Goal: Navigation & Orientation: Find specific page/section

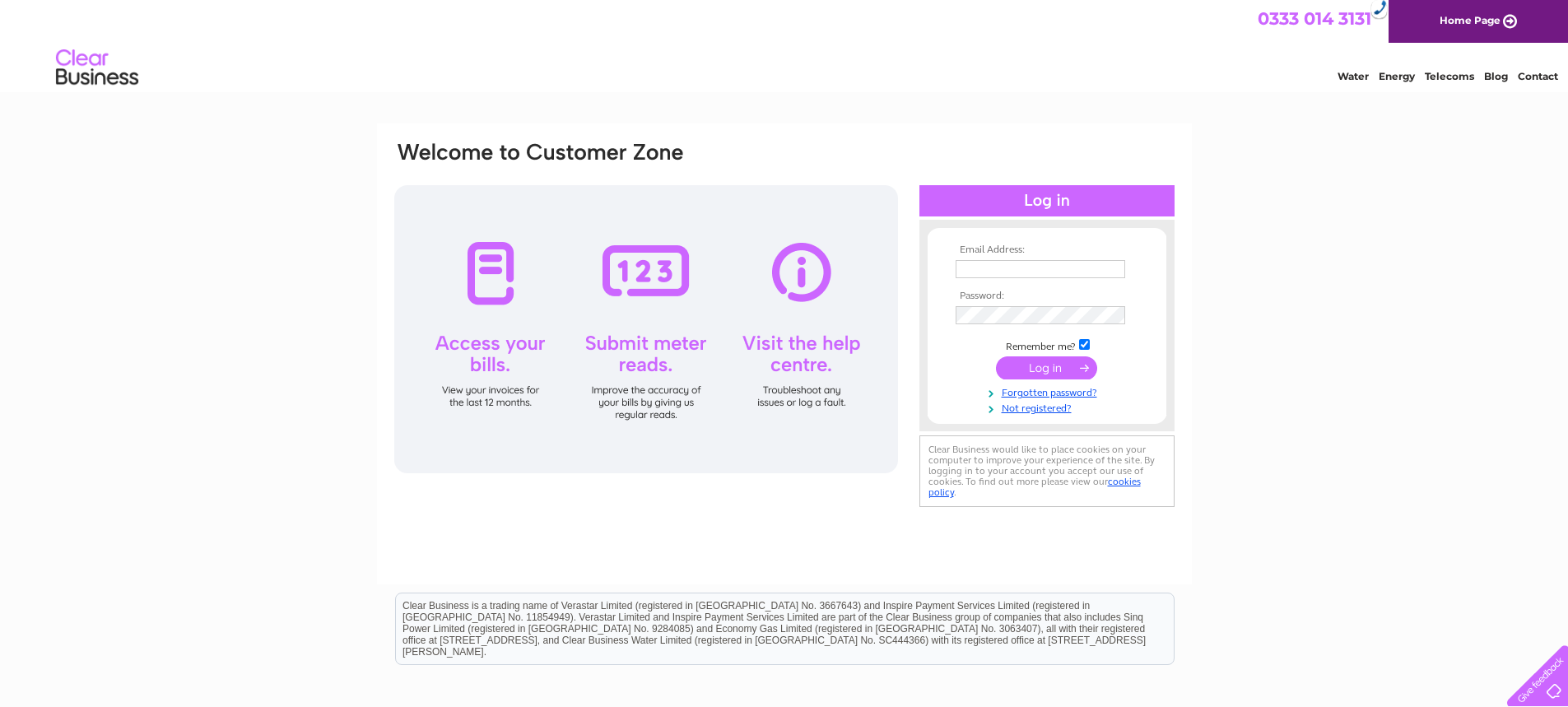
type input "[PERSON_NAME][EMAIL_ADDRESS][DOMAIN_NAME]"
click at [1038, 372] on input "submit" at bounding box center [1046, 367] width 102 height 23
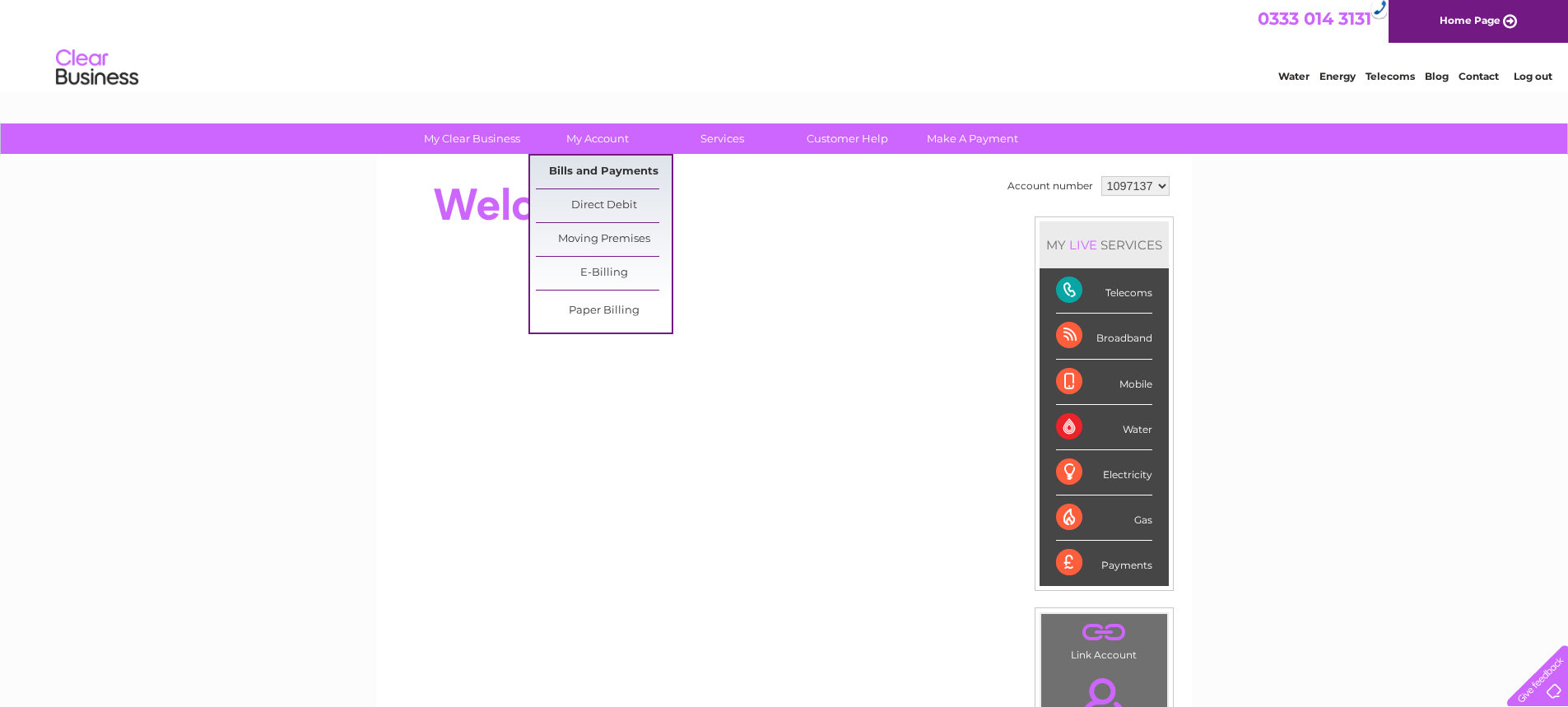
click at [576, 170] on link "Bills and Payments" at bounding box center [604, 171] width 136 height 33
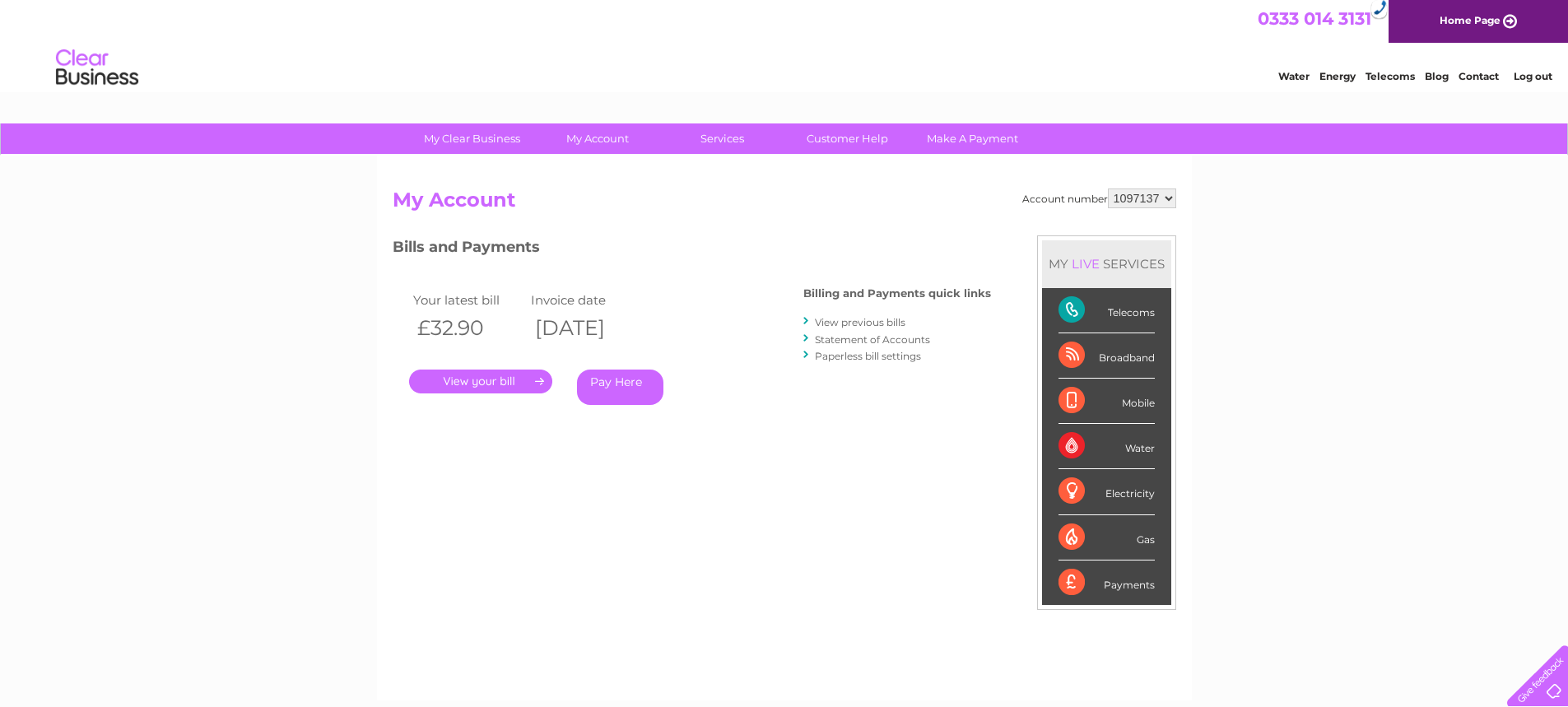
click at [491, 379] on link "." at bounding box center [481, 382] width 143 height 23
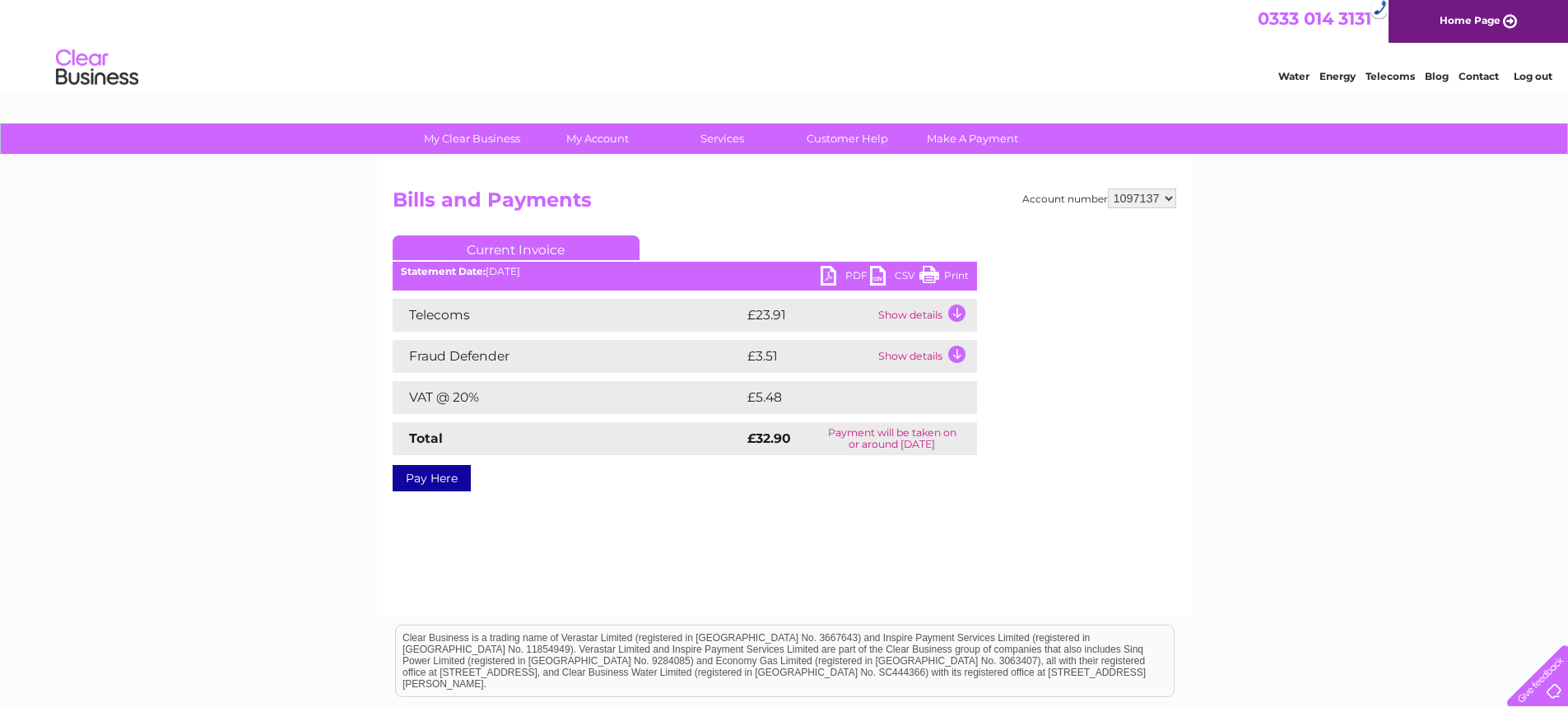
click at [950, 271] on link "Print" at bounding box center [944, 278] width 49 height 23
click at [1481, 75] on link "Contact" at bounding box center [1479, 75] width 40 height 13
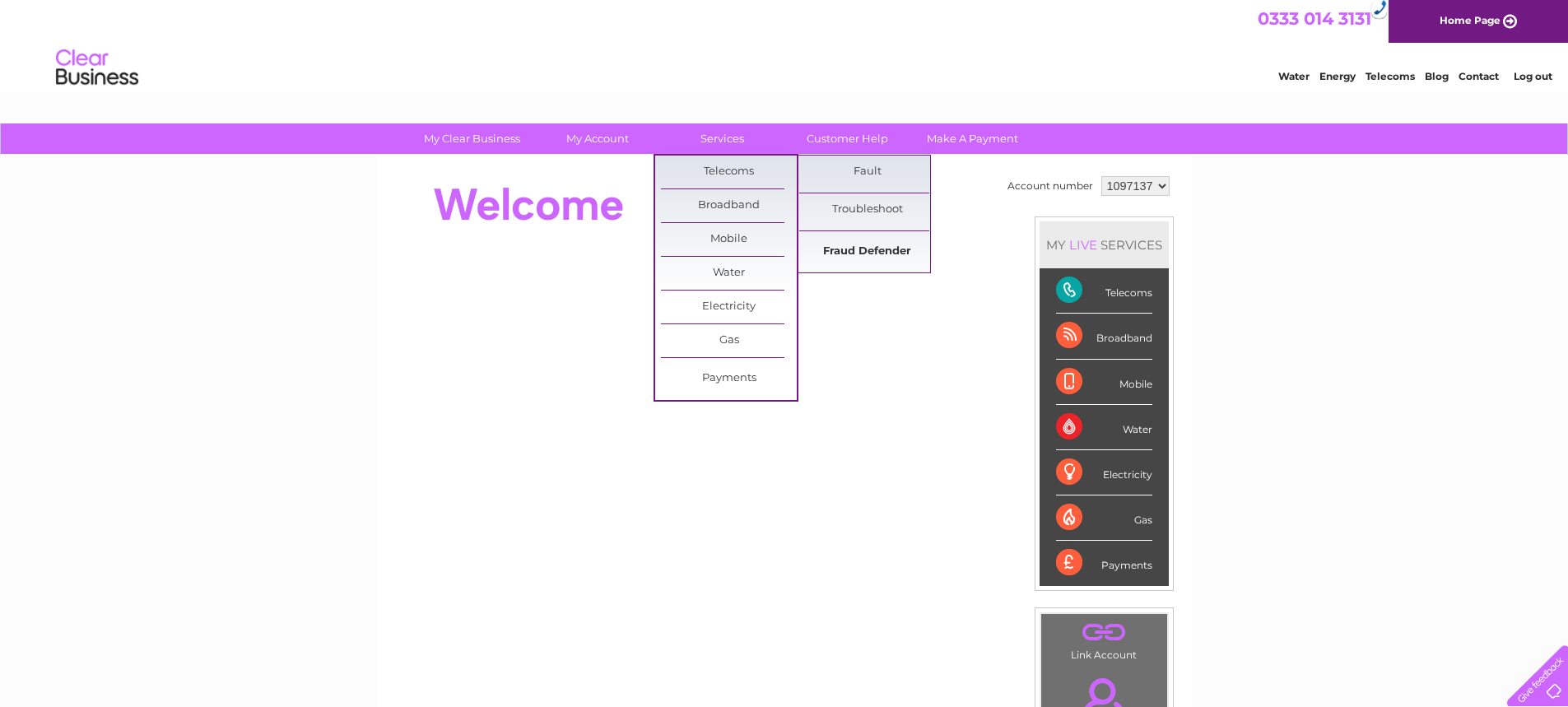
click at [853, 254] on link "Fraud Defender" at bounding box center [867, 252] width 136 height 33
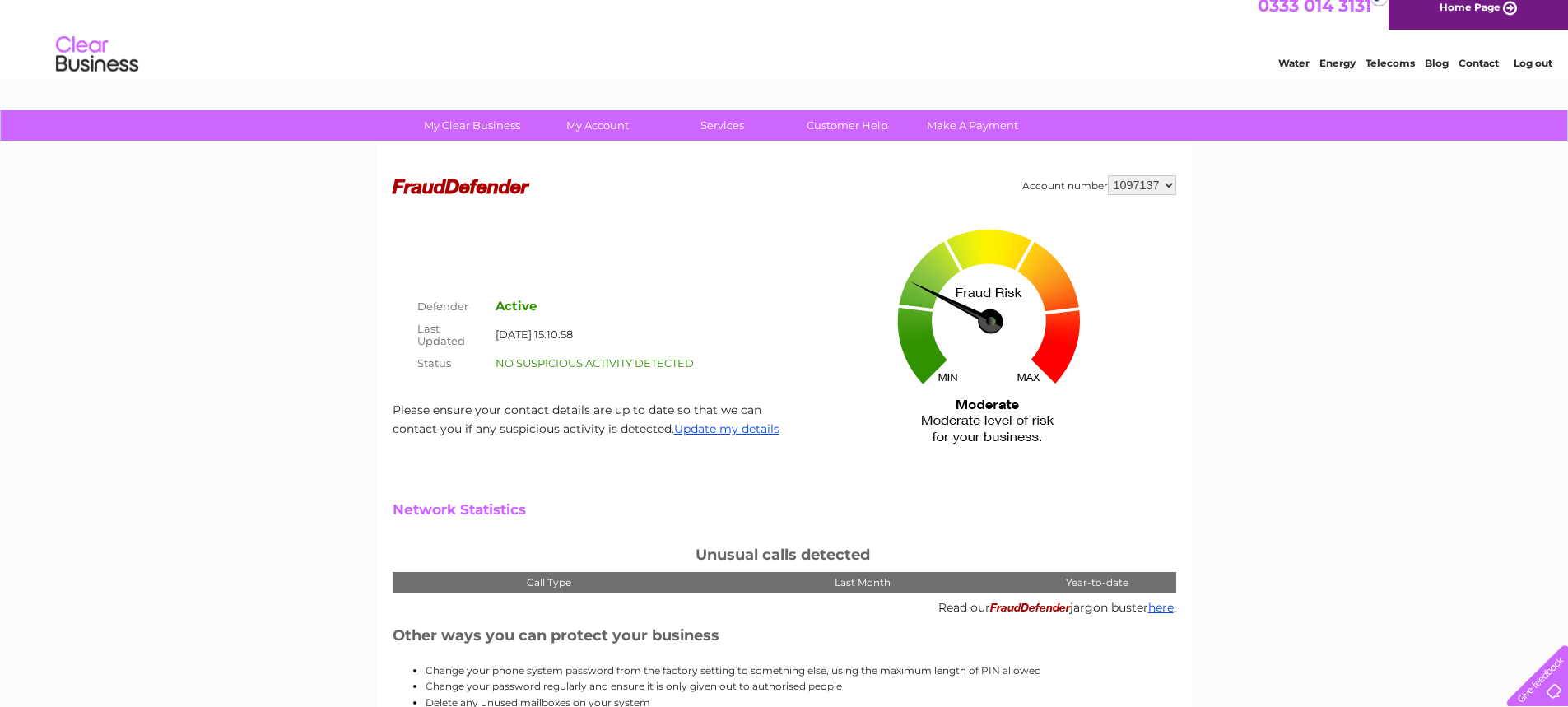
scroll to position [3, 0]
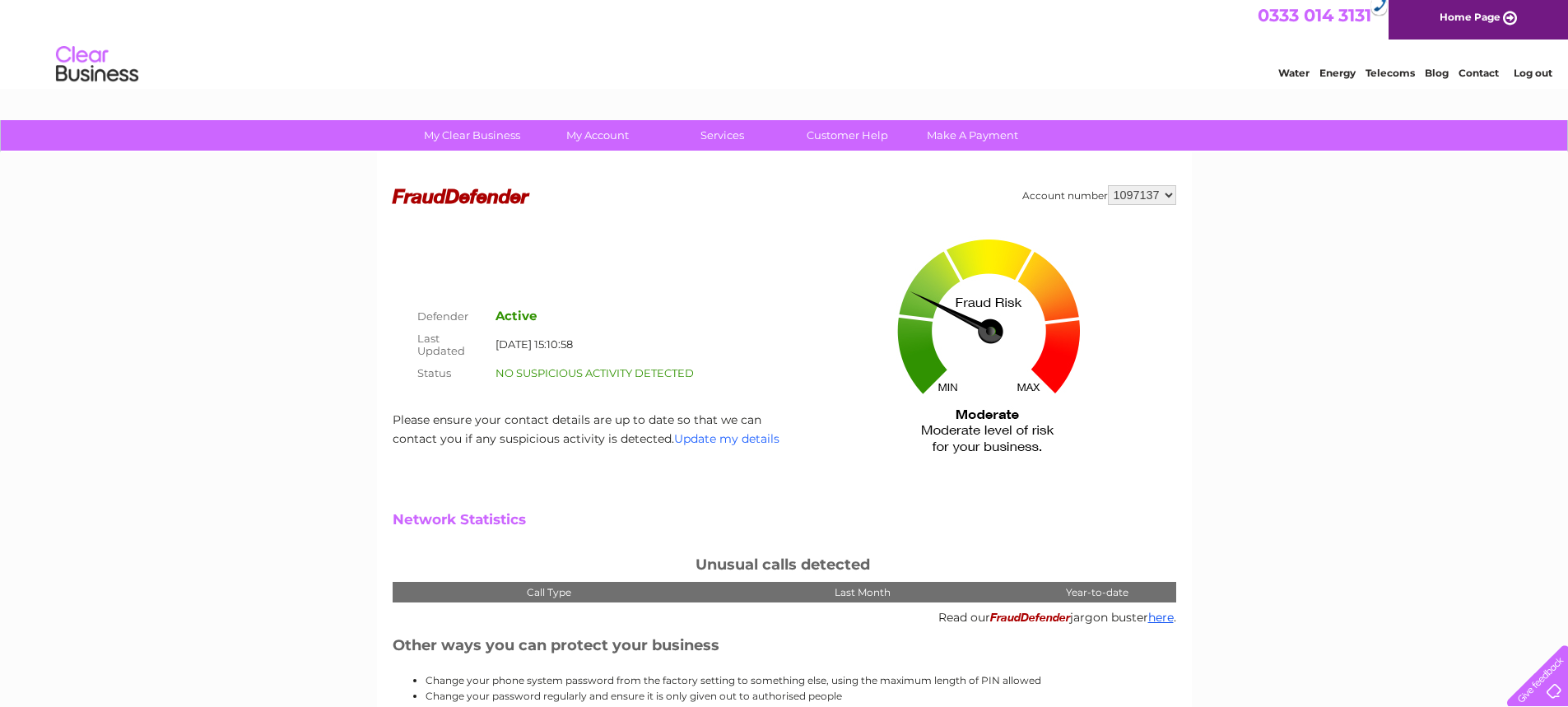
click at [730, 437] on link "Update my details" at bounding box center [727, 439] width 106 height 15
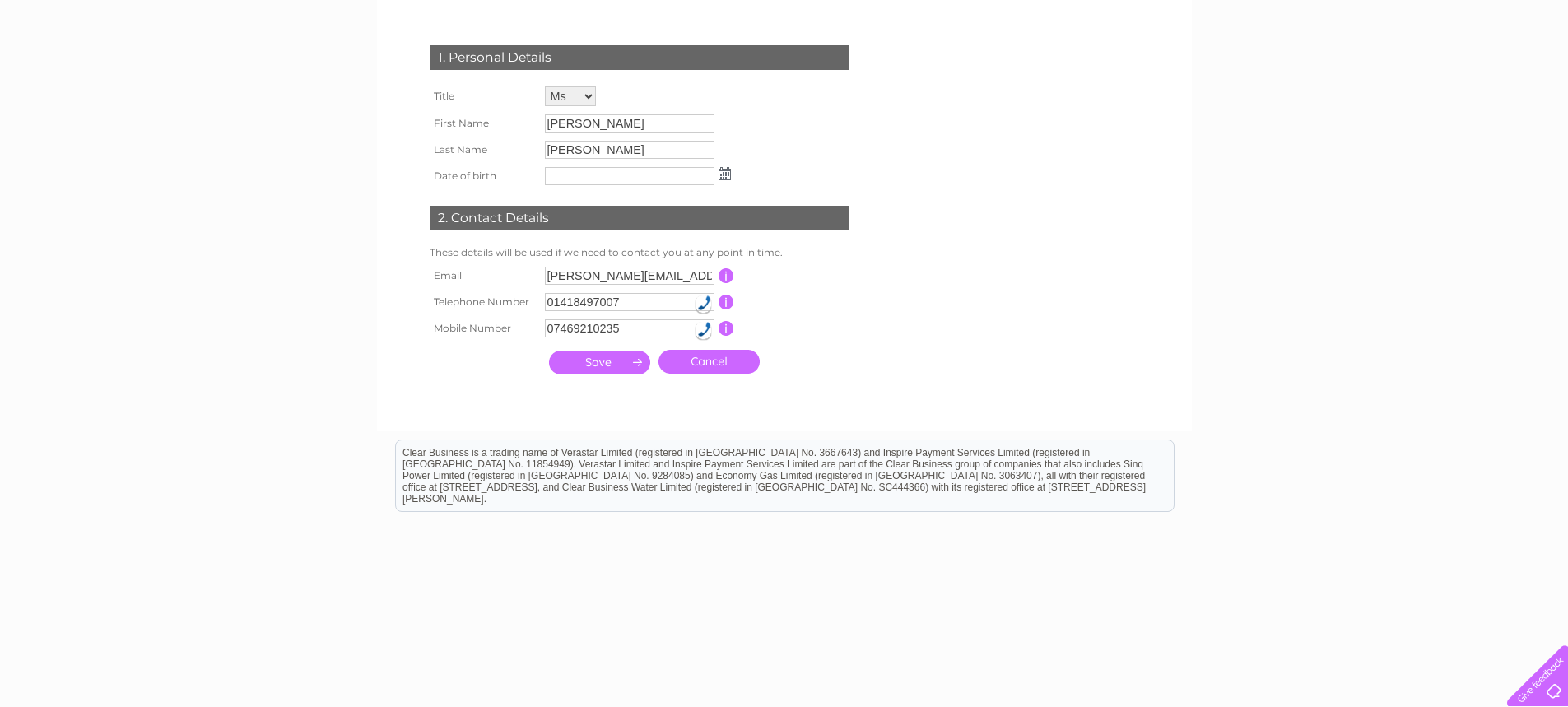
scroll to position [242, 0]
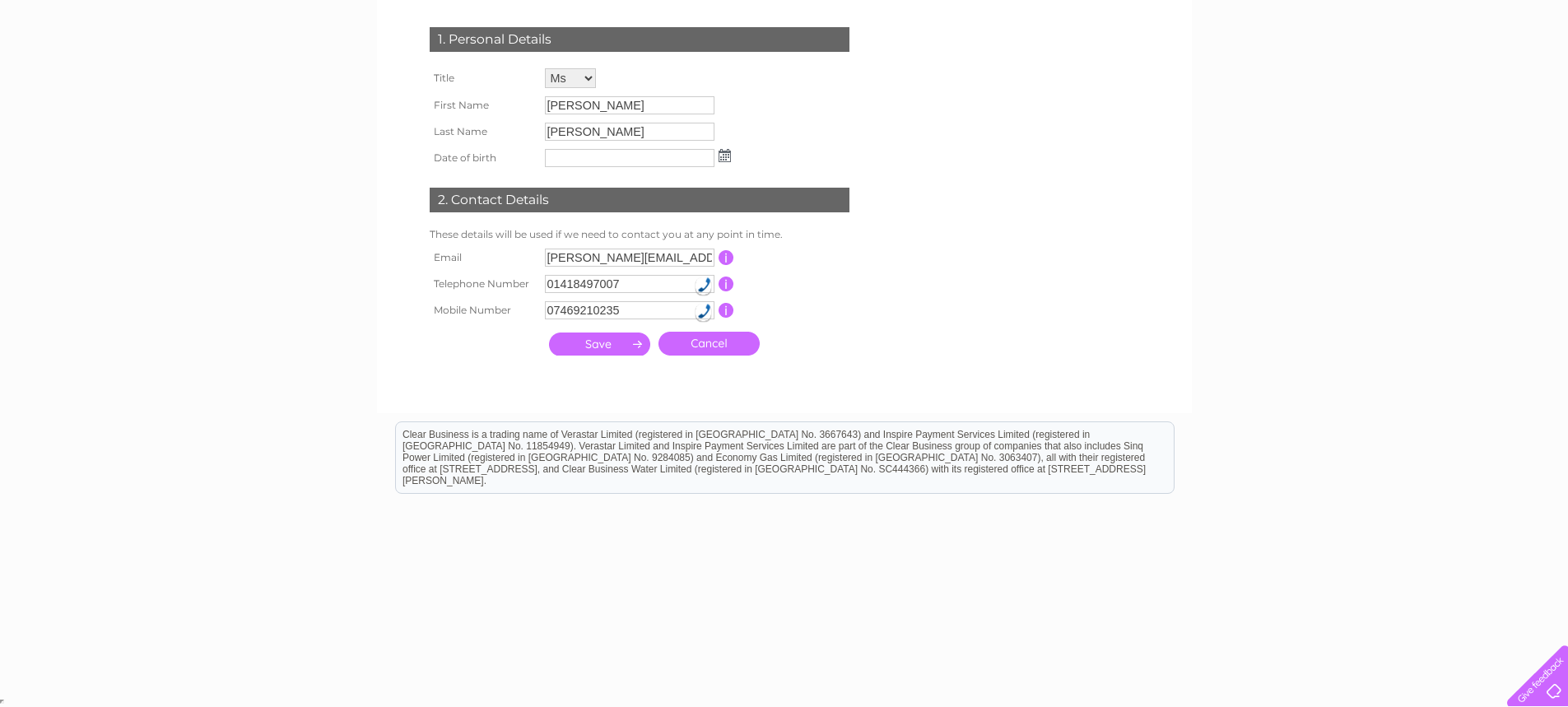
click at [714, 345] on link "Cancel" at bounding box center [709, 343] width 102 height 23
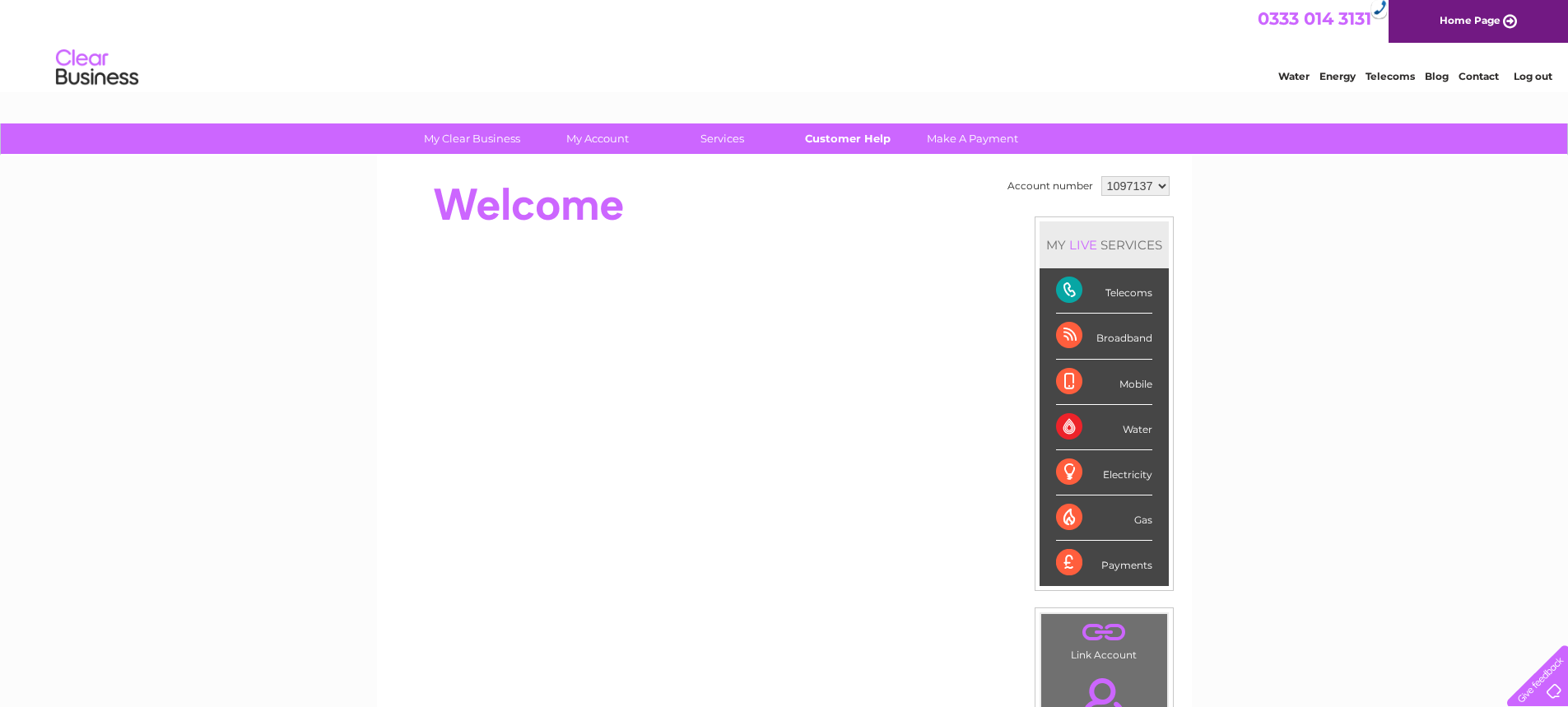
click at [830, 133] on link "Customer Help" at bounding box center [847, 138] width 136 height 30
